Goal: Ask a question

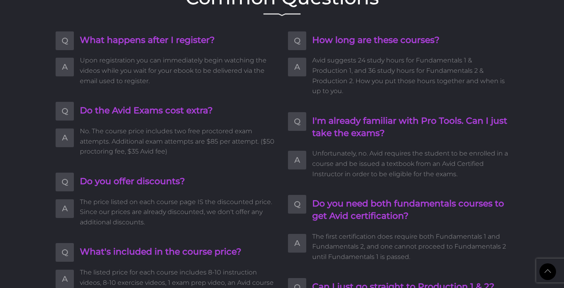
scroll to position [1532, 0]
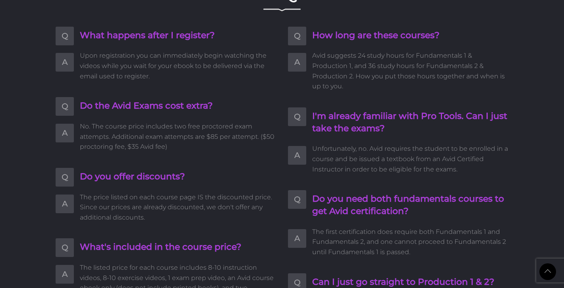
click at [357, 193] on h4 "Do you need both fundamentals courses to get Avid certification?" at bounding box center [410, 205] width 196 height 25
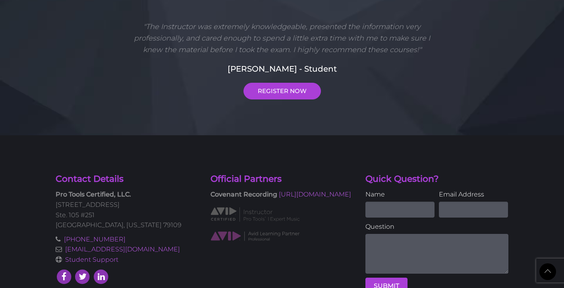
scroll to position [2132, 0]
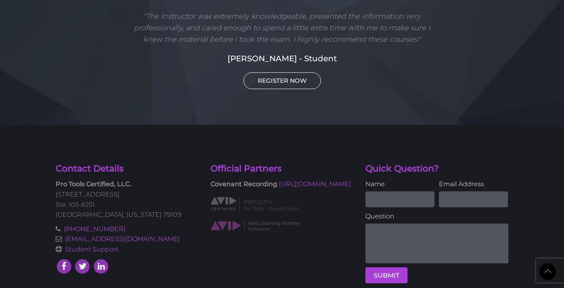
click at [305, 72] on link "REGISTER NOW" at bounding box center [282, 80] width 77 height 17
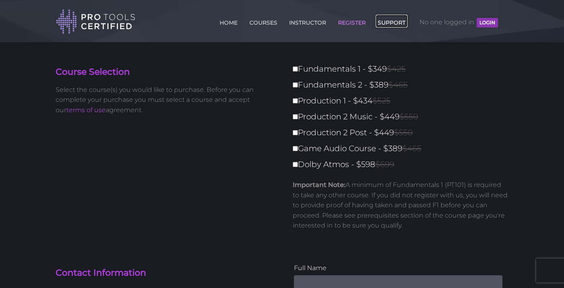
click at [396, 23] on link "SUPPORT" at bounding box center [392, 21] width 32 height 13
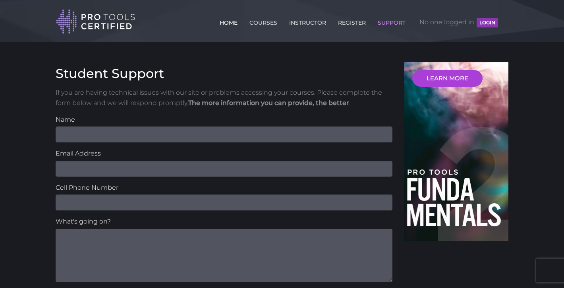
click at [228, 21] on link "HOME" at bounding box center [229, 21] width 22 height 13
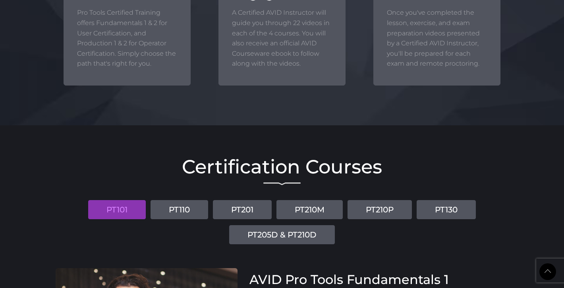
scroll to position [904, 0]
